Goal: Information Seeking & Learning: Check status

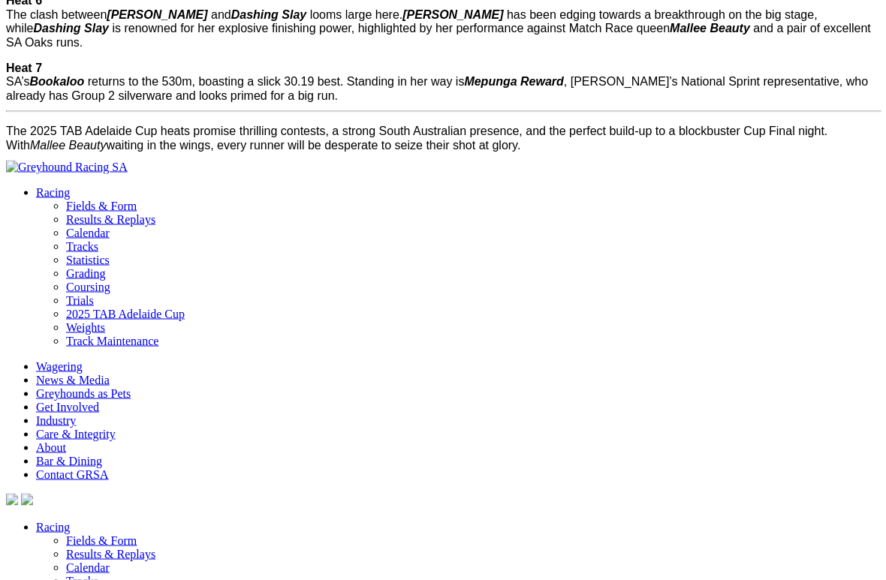
scroll to position [2214, 0]
click at [38, 520] on link "Racing" at bounding box center [53, 526] width 34 height 13
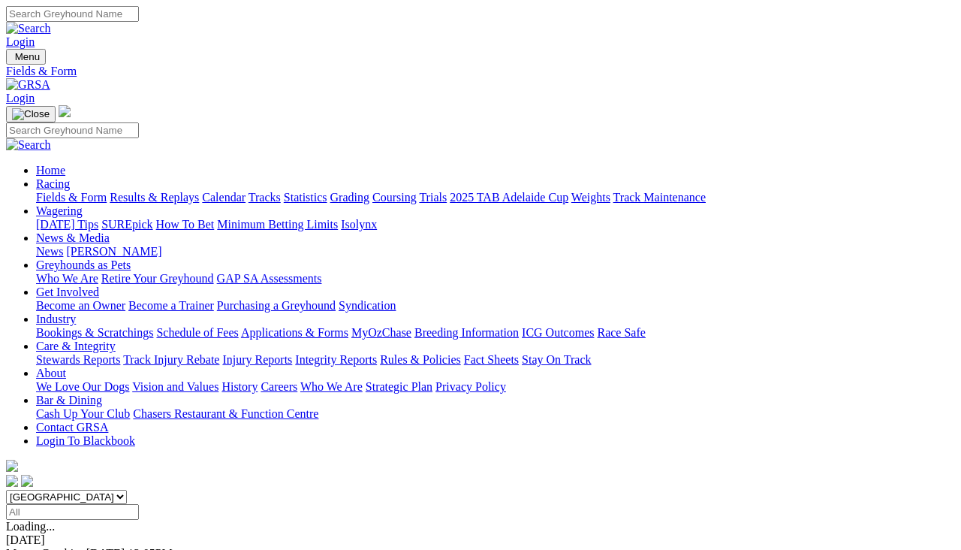
click at [199, 191] on link "Results & Replays" at bounding box center [154, 197] width 89 height 13
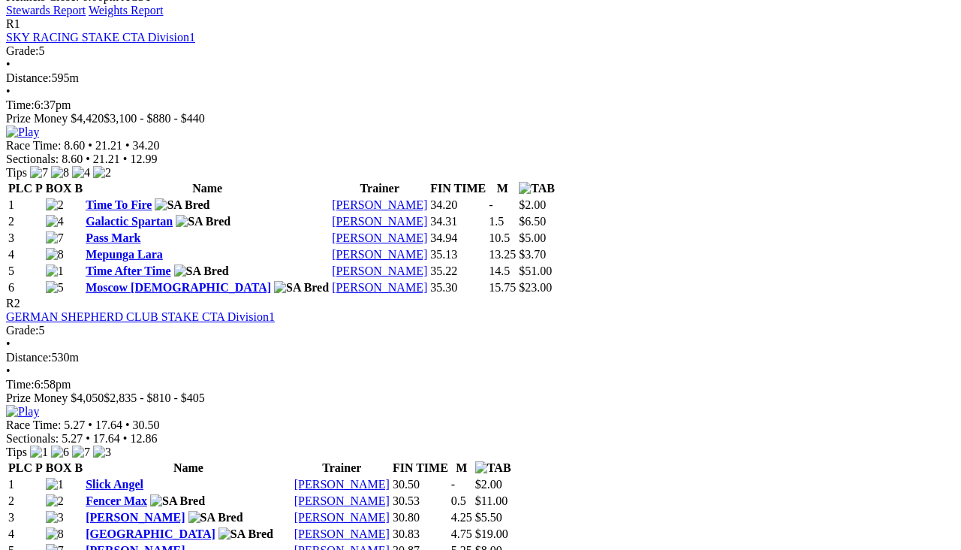
scroll to position [745, 0]
